Goal: Task Accomplishment & Management: Complete application form

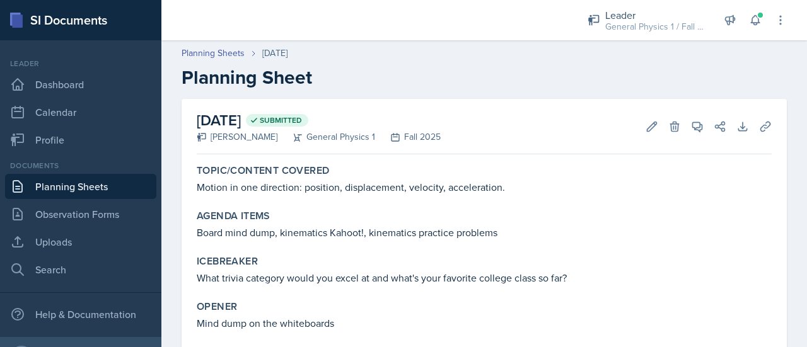
click at [45, 186] on link "Planning Sheets" at bounding box center [80, 186] width 151 height 25
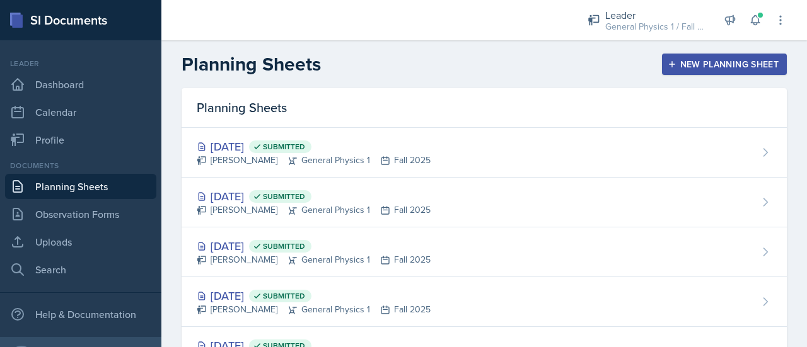
click at [700, 62] on div "New Planning Sheet" at bounding box center [724, 64] width 108 height 10
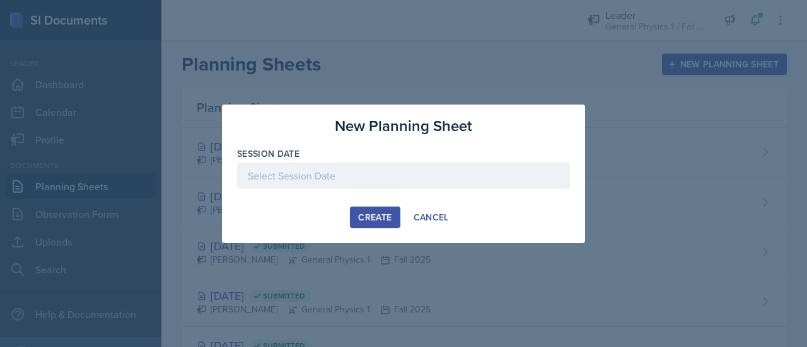
click at [314, 180] on div at bounding box center [403, 176] width 333 height 26
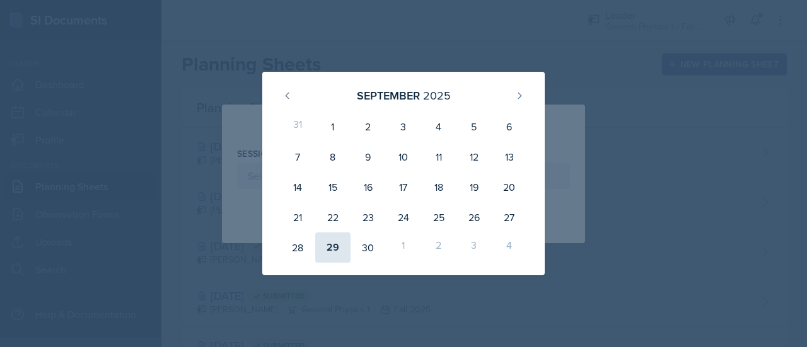
click at [335, 248] on div "29" at bounding box center [332, 248] width 35 height 30
type input "[DATE]"
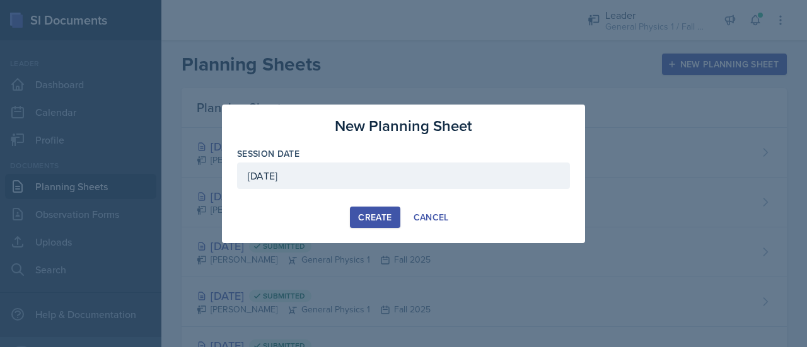
click at [377, 219] on div "Create" at bounding box center [374, 217] width 33 height 10
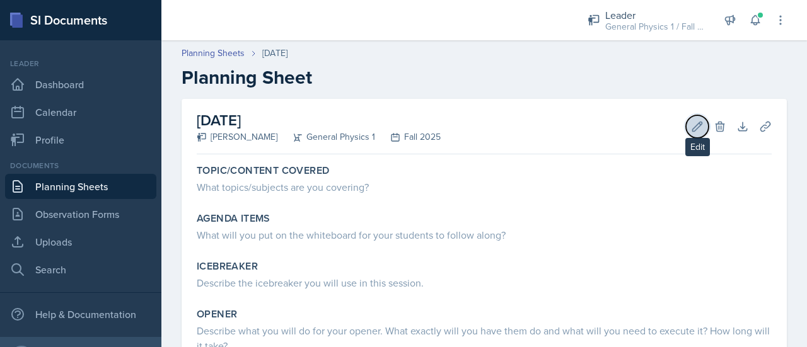
click at [691, 121] on icon at bounding box center [697, 126] width 13 height 13
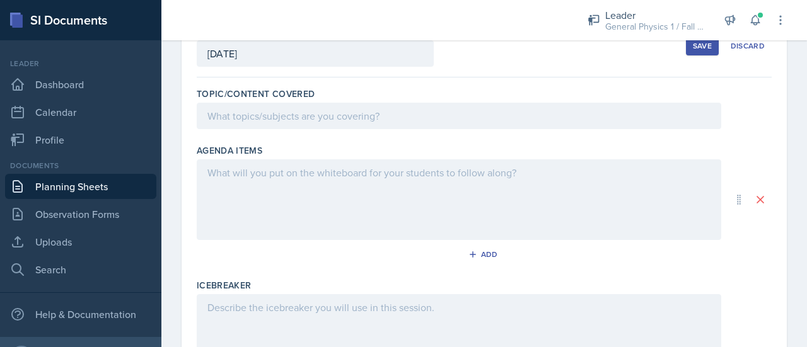
click at [303, 121] on p at bounding box center [458, 115] width 503 height 15
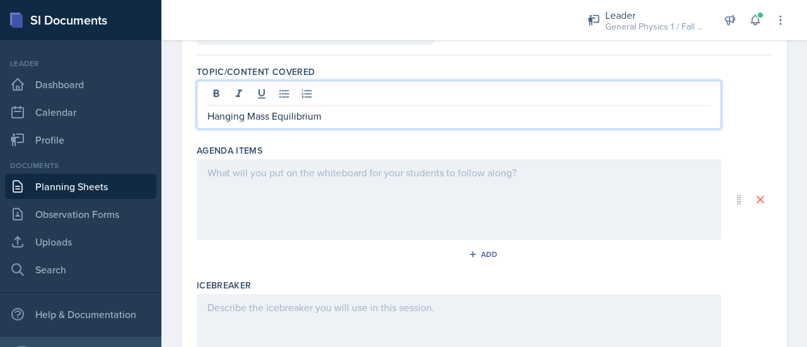
click at [275, 116] on p "Hanging Mass Equilibrium" at bounding box center [458, 115] width 503 height 15
click at [363, 116] on p "Hanging Mass and Equilibrium" at bounding box center [458, 115] width 503 height 15
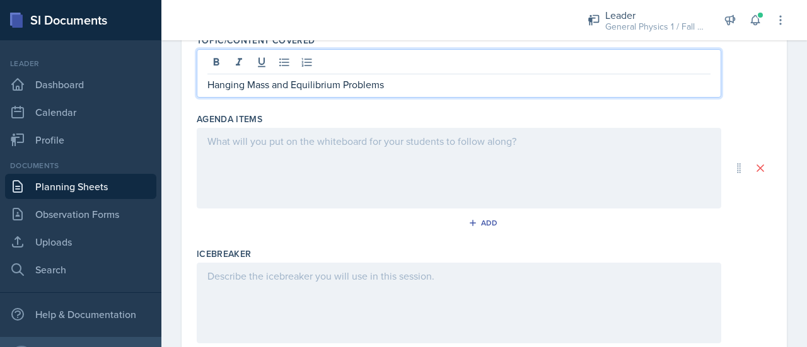
click at [350, 161] on div at bounding box center [459, 168] width 524 height 81
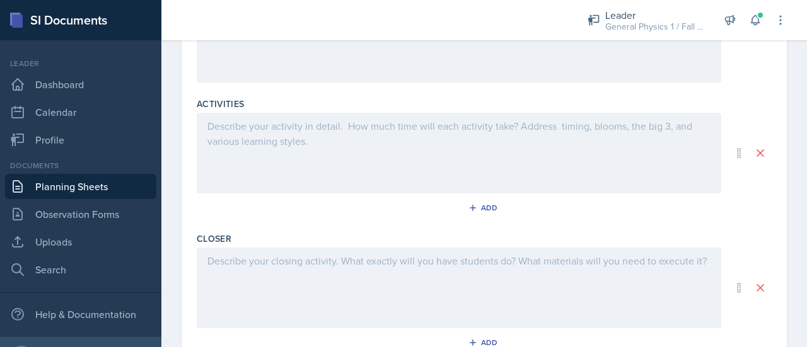
scroll to position [540, 0]
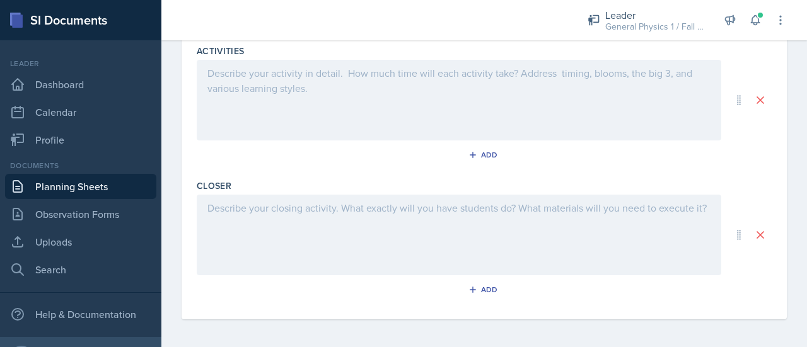
click at [324, 216] on div at bounding box center [459, 235] width 524 height 81
